Goal: Task Accomplishment & Management: Use online tool/utility

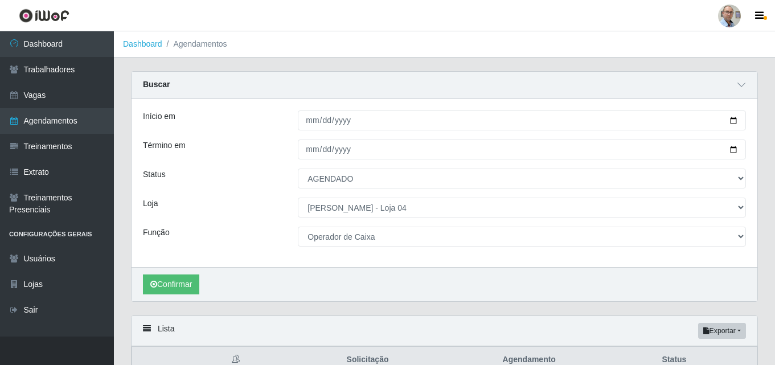
select select "AGENDADO"
select select "251"
select select "22"
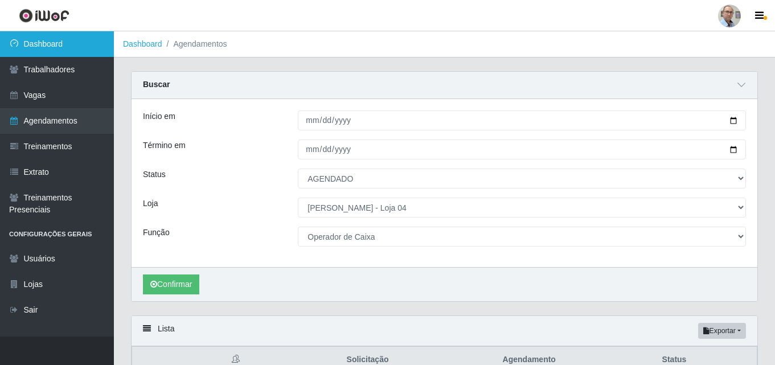
click at [81, 48] on link "Dashboard" at bounding box center [57, 44] width 114 height 26
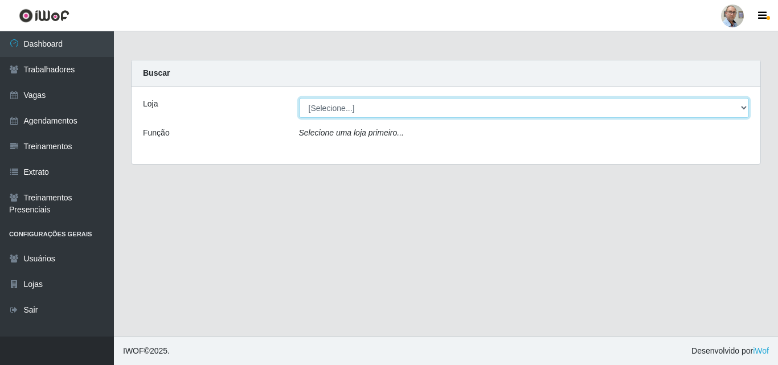
click at [717, 108] on select "[Selecione...] Mar Vermelho - Loja 04" at bounding box center [524, 108] width 451 height 20
select select "251"
click at [299, 98] on select "[Selecione...] Mar Vermelho - Loja 04" at bounding box center [524, 108] width 451 height 20
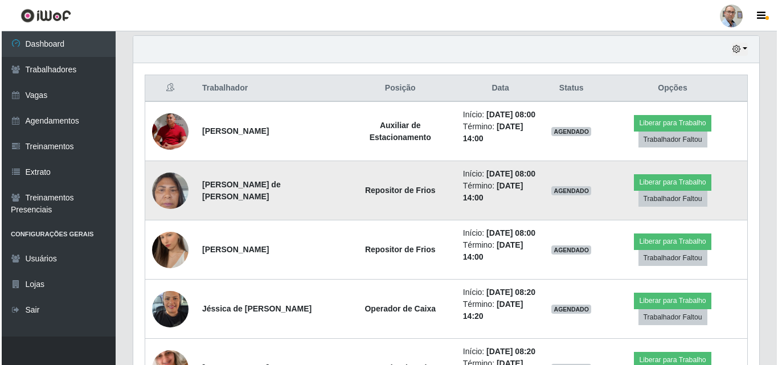
scroll to position [399, 0]
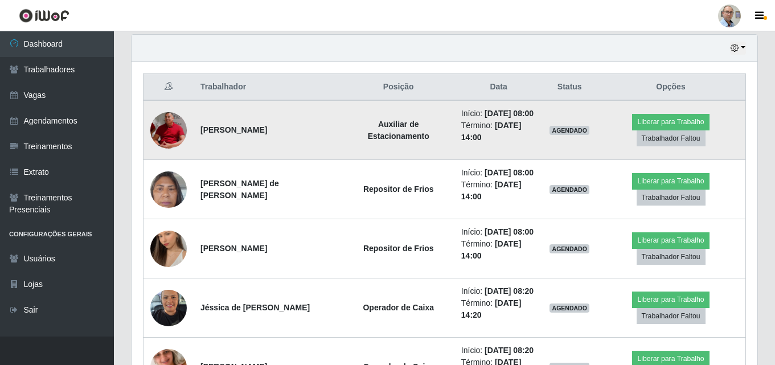
click at [157, 137] on img at bounding box center [168, 130] width 36 height 39
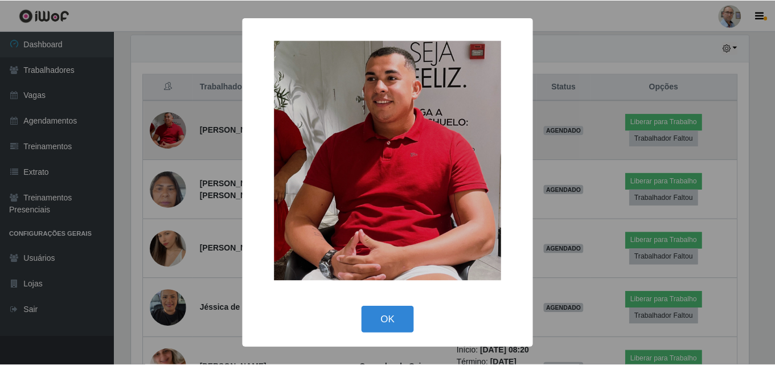
scroll to position [236, 620]
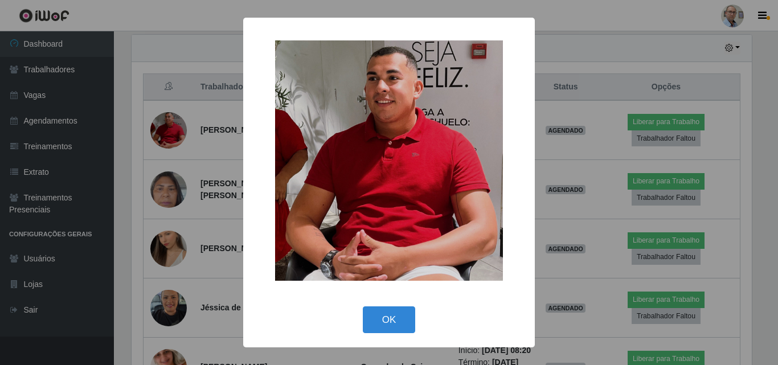
click at [162, 136] on div "× OK Cancel" at bounding box center [389, 182] width 778 height 365
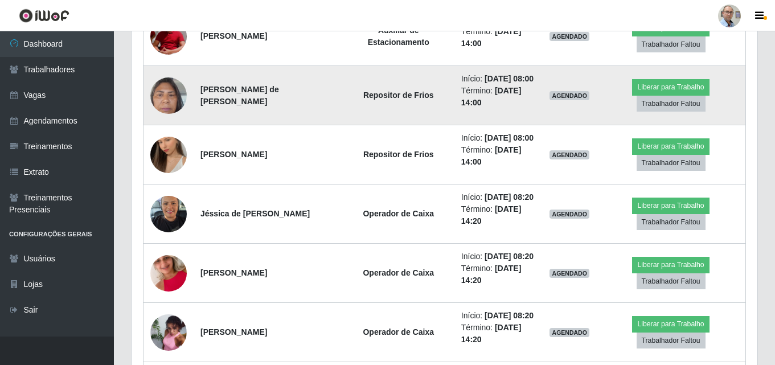
scroll to position [513, 0]
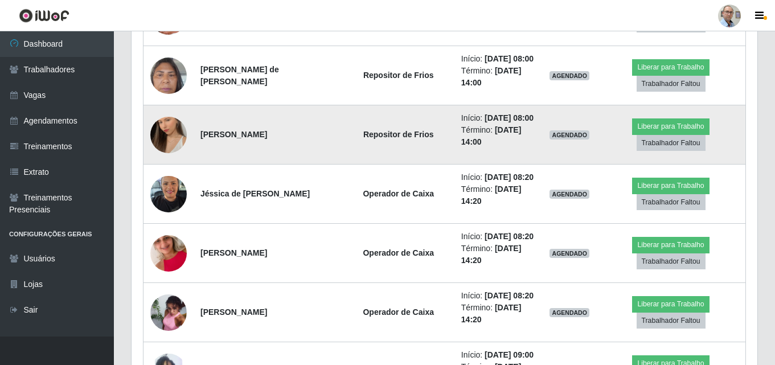
click at [175, 164] on img at bounding box center [168, 135] width 36 height 65
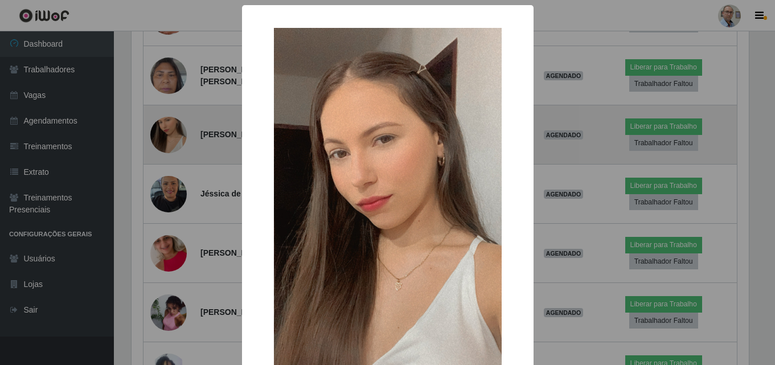
scroll to position [236, 620]
click at [175, 164] on div "× OK Cancel" at bounding box center [389, 182] width 778 height 365
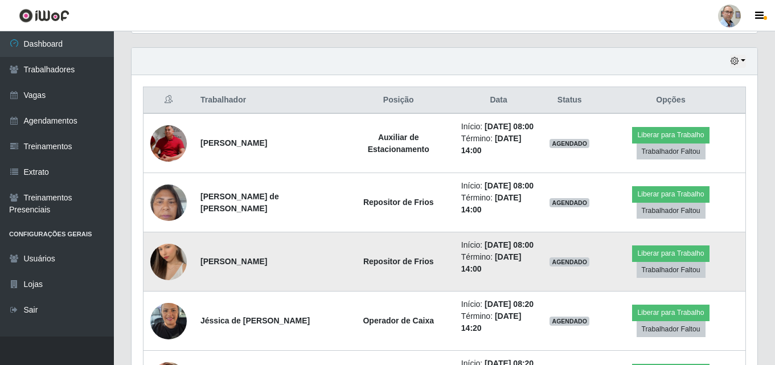
scroll to position [456, 0]
